Goal: Information Seeking & Learning: Learn about a topic

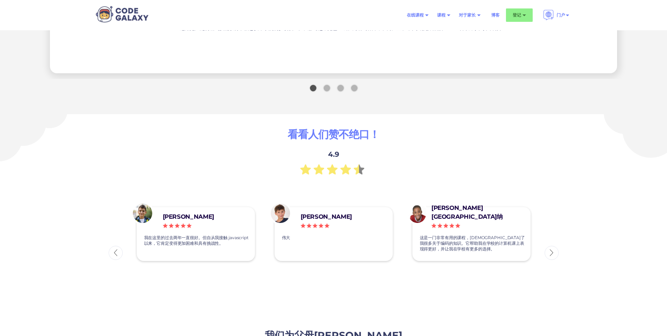
scroll to position [1161, 0]
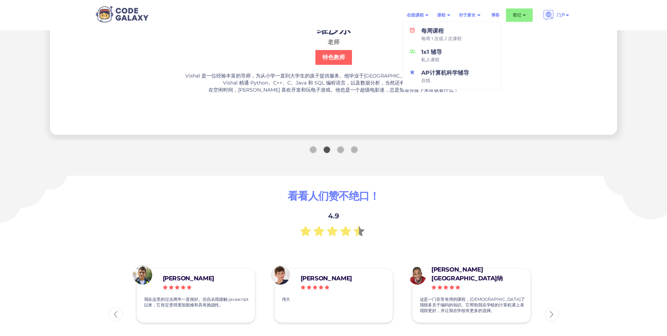
click at [423, 15] on div "在线课程" at bounding box center [415, 15] width 17 height 7
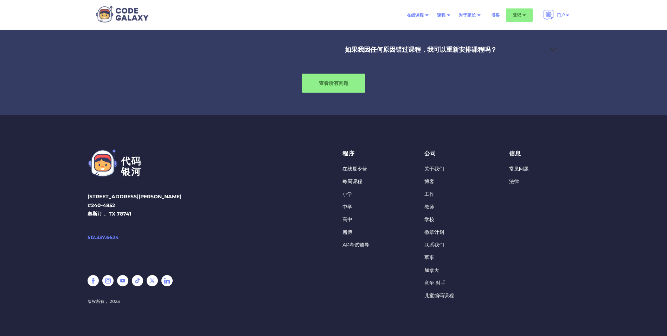
scroll to position [2769, 0]
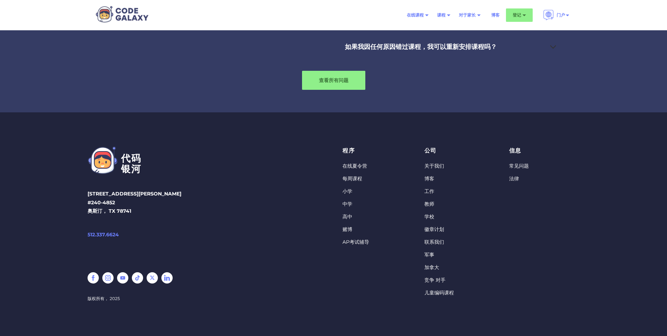
click at [429, 166] on link "关于我们" at bounding box center [440, 166] width 30 height 7
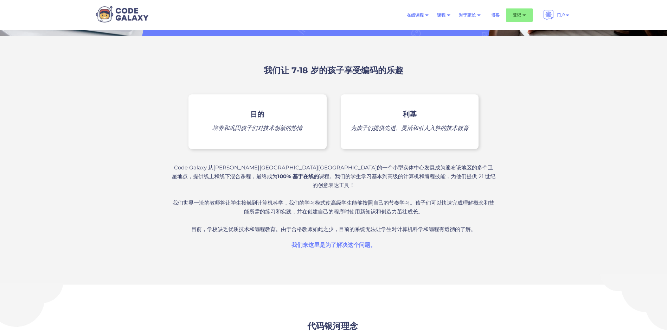
scroll to position [211, 0]
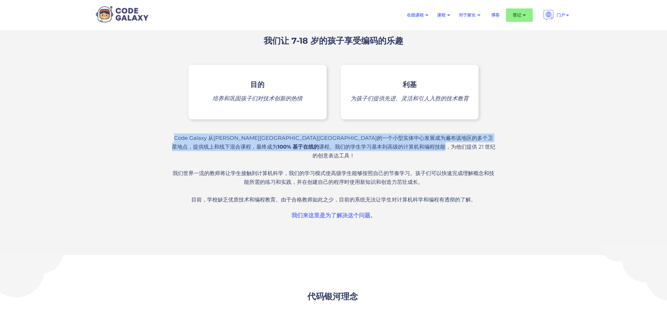
drag, startPoint x: 176, startPoint y: 138, endPoint x: 367, endPoint y: 148, distance: 191.0
click at [367, 148] on div "Code Galaxy 从[PERSON_NAME][GEOGRAPHIC_DATA][GEOGRAPHIC_DATA]的一个小型实体中心发展成为遍布该地区的…" at bounding box center [334, 168] width 324 height 70
copy div "Code Galaxy 从[PERSON_NAME][GEOGRAPHIC_DATA][GEOGRAPHIC_DATA]的一个小型实体中心发展成为遍布该地区的…"
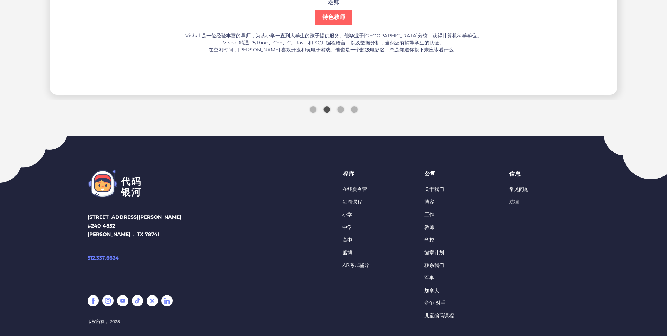
scroll to position [1596, 0]
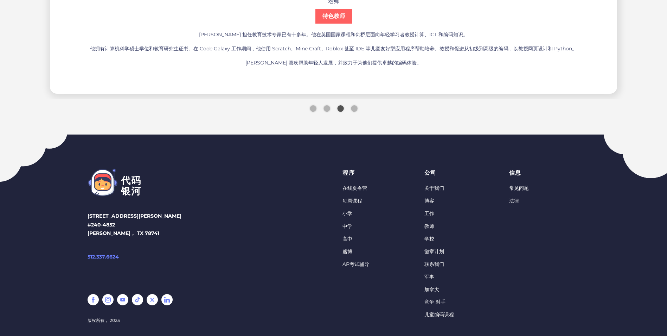
click at [514, 185] on link "常见问题" at bounding box center [519, 188] width 20 height 7
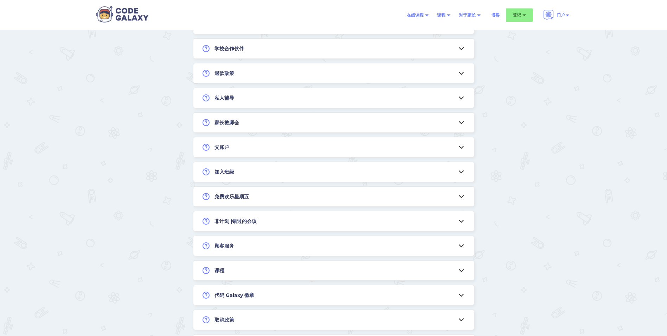
scroll to position [489, 0]
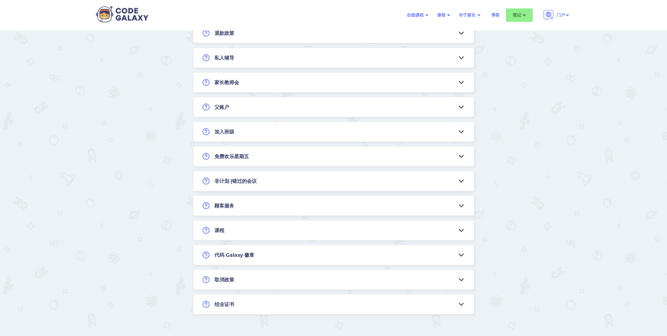
click at [300, 226] on div "课程" at bounding box center [334, 230] width 281 height 20
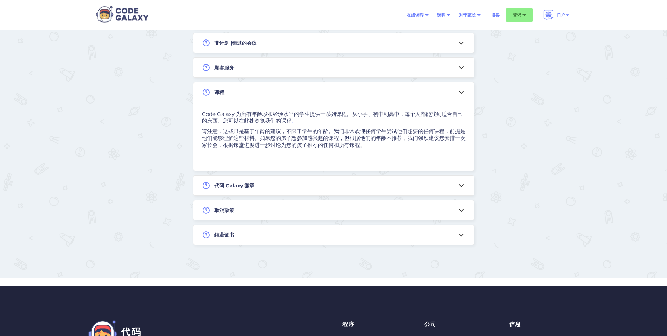
scroll to position [646, 0]
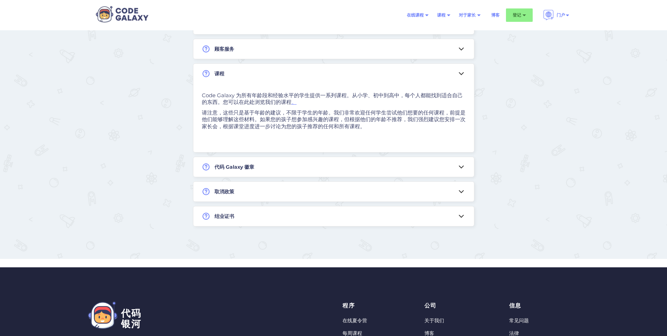
click at [306, 188] on div "取消政策" at bounding box center [334, 192] width 281 height 20
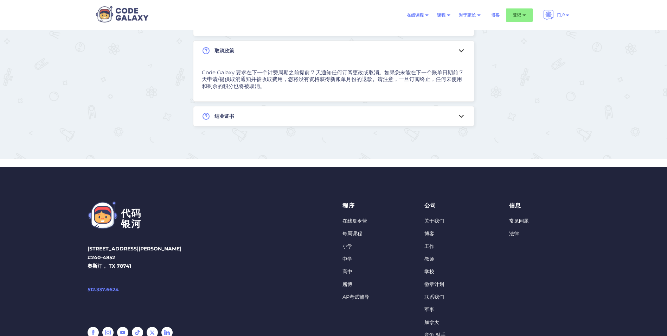
scroll to position [730, 0]
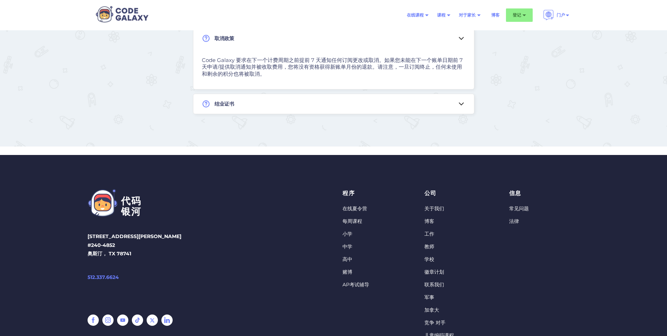
click at [511, 219] on link "法律" at bounding box center [519, 221] width 20 height 7
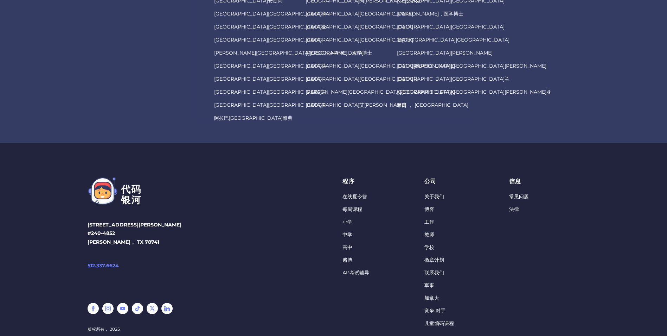
scroll to position [2995, 0]
